Goal: Information Seeking & Learning: Learn about a topic

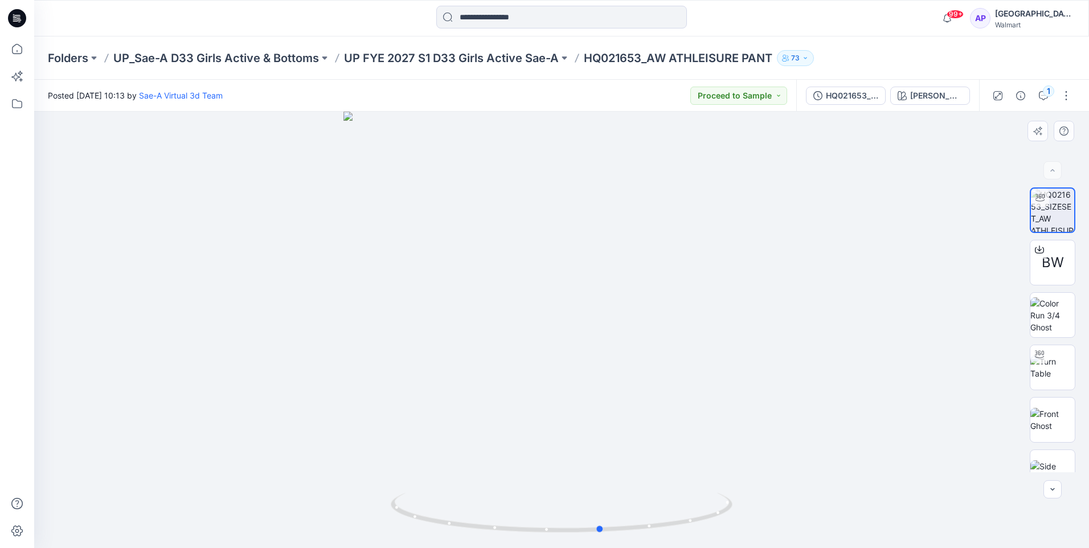
drag, startPoint x: 778, startPoint y: 415, endPoint x: 477, endPoint y: 386, distance: 302.2
click at [477, 386] on div at bounding box center [561, 330] width 1055 height 436
